Goal: Obtain resource: Download file/media

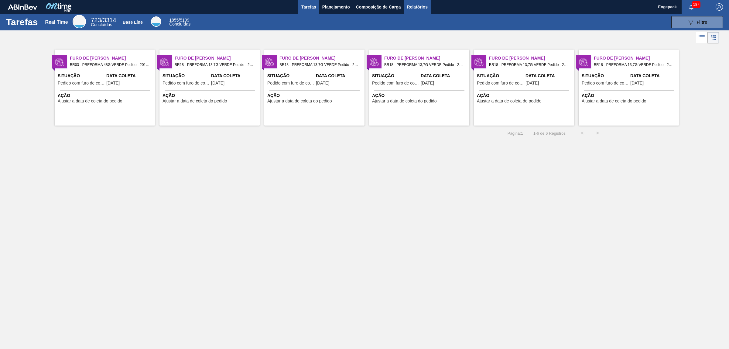
click at [425, 5] on span "Relatórios" at bounding box center [417, 6] width 21 height 7
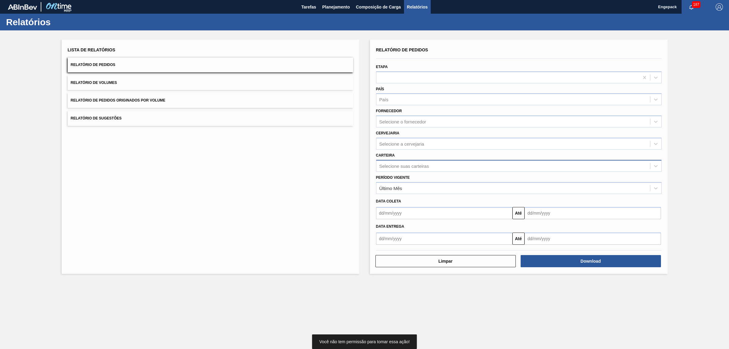
click at [403, 166] on div "Selecione suas carteiras" at bounding box center [404, 165] width 50 height 5
type input "pref"
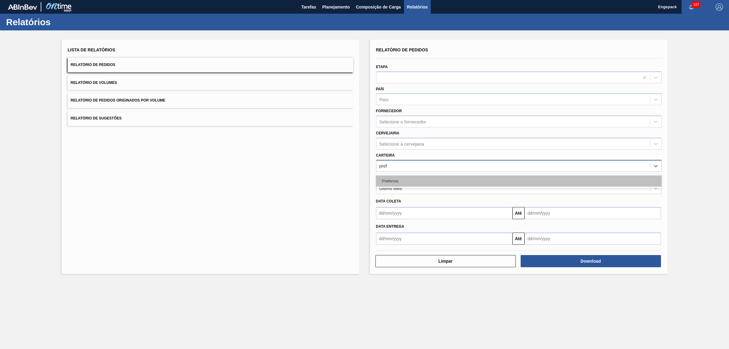
click at [394, 178] on div "Preforma" at bounding box center [519, 180] width 286 height 11
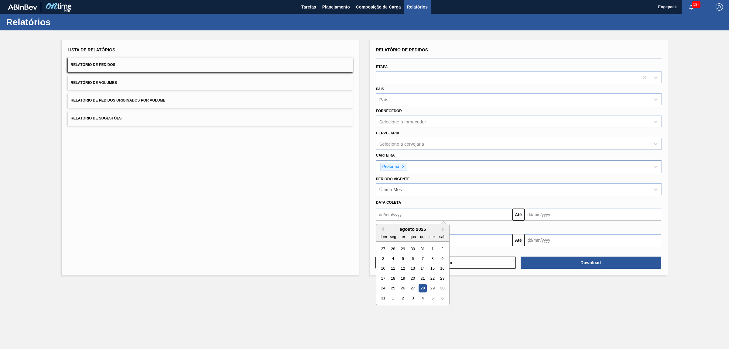
click at [388, 219] on input "text" at bounding box center [444, 214] width 136 height 12
click at [431, 248] on div "1" at bounding box center [432, 249] width 8 height 8
type input "[DATE]"
click at [531, 214] on input "text" at bounding box center [593, 214] width 136 height 12
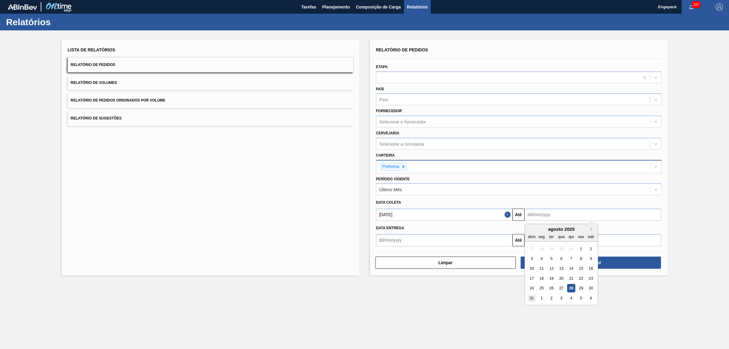
click at [530, 295] on div "31" at bounding box center [532, 298] width 8 height 8
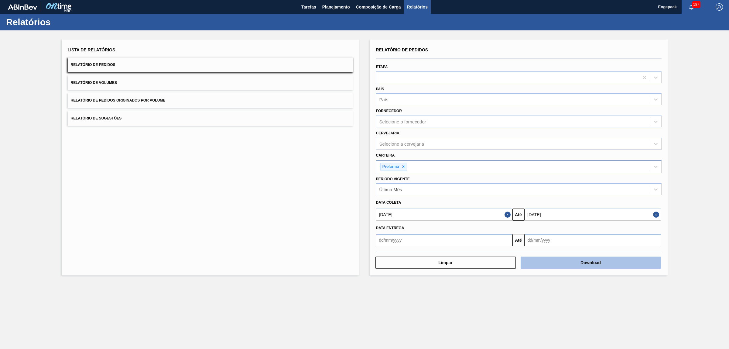
click at [556, 262] on button "Download" at bounding box center [591, 262] width 140 height 12
click at [549, 210] on input "[DATE]" at bounding box center [593, 214] width 136 height 12
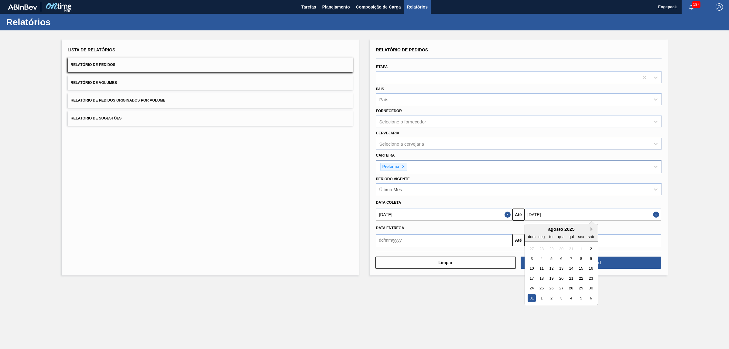
click at [593, 228] on button "Next Month" at bounding box center [593, 229] width 4 height 4
click at [560, 259] on div "10" at bounding box center [561, 258] width 8 height 8
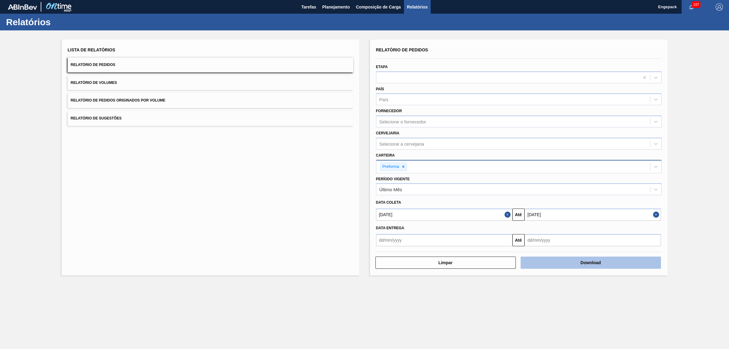
type input "[DATE]"
click at [571, 263] on button "Download" at bounding box center [591, 262] width 140 height 12
